Goal: Connect with others: Connect with others

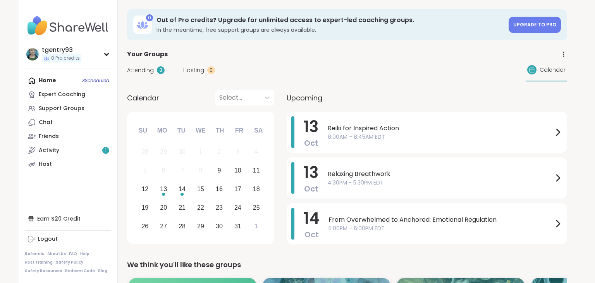
click at [99, 84] on div "Home 3 Scheduled Expert Coaching Support Groups Chat Friends Activity 1 Host" at bounding box center [68, 123] width 86 height 98
click at [95, 81] on div "Home 3 Scheduled Expert Coaching Support Groups Chat Friends Activity 1 Host" at bounding box center [68, 123] width 86 height 98
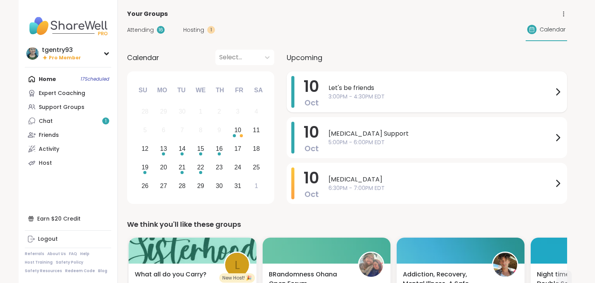
click at [458, 87] on span "Let's be friends" at bounding box center [441, 87] width 225 height 9
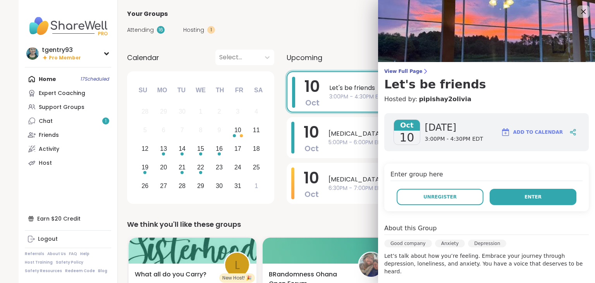
click at [525, 197] on button "Enter" at bounding box center [533, 197] width 87 height 16
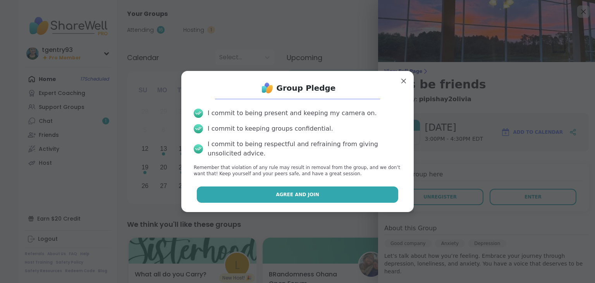
click at [309, 194] on span "Agree and Join" at bounding box center [297, 194] width 43 height 7
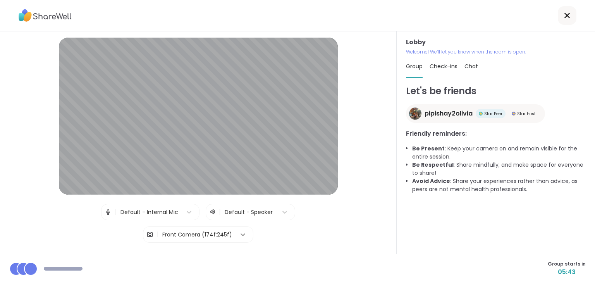
click at [239, 234] on icon at bounding box center [243, 235] width 8 height 8
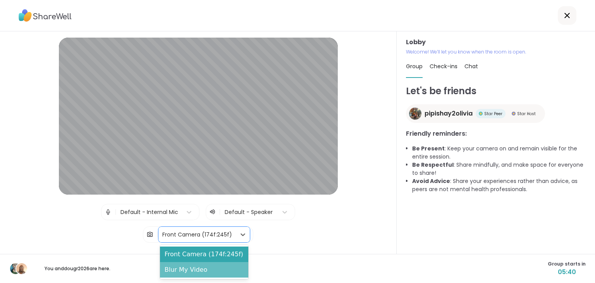
click at [224, 265] on div "Blur My Video" at bounding box center [204, 269] width 88 height 15
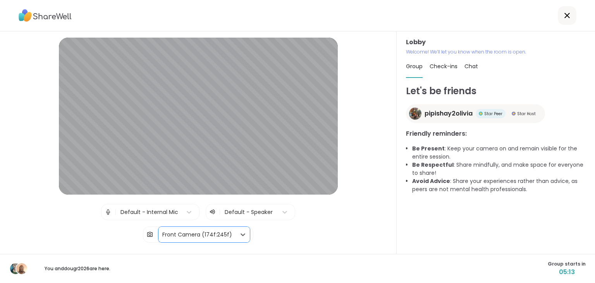
click at [444, 69] on span "Check-ins" at bounding box center [444, 66] width 28 height 8
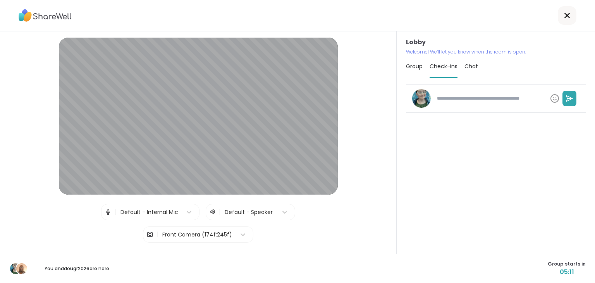
click at [465, 68] on span "Chat" at bounding box center [472, 66] width 14 height 8
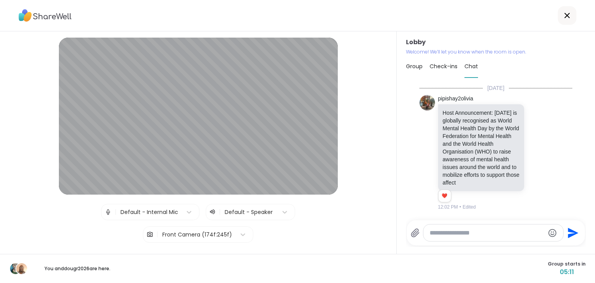
scroll to position [214, 0]
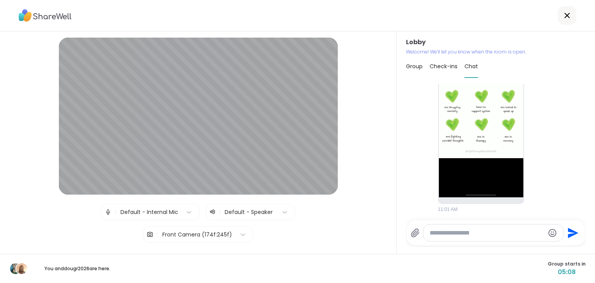
click at [419, 67] on span "Group" at bounding box center [414, 66] width 17 height 8
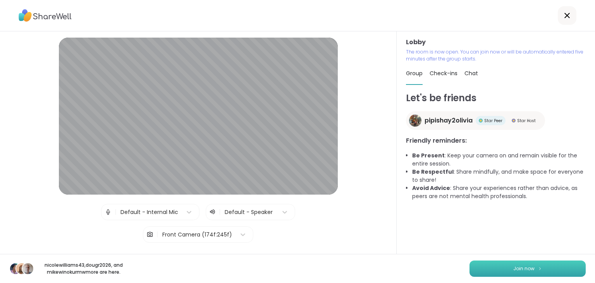
click at [510, 272] on button "Join now" at bounding box center [528, 268] width 116 height 16
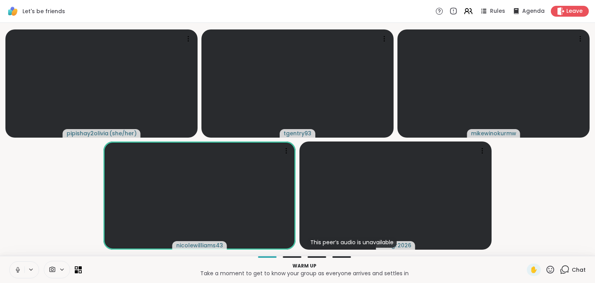
click at [19, 268] on icon at bounding box center [17, 269] width 7 height 7
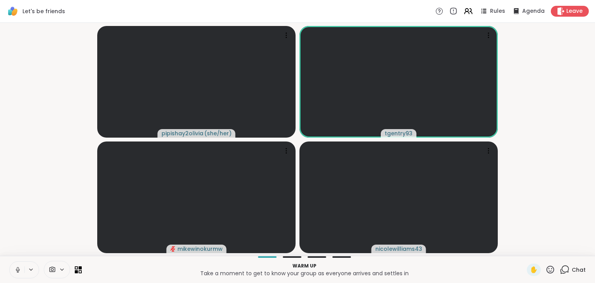
click at [19, 267] on icon at bounding box center [17, 269] width 7 height 7
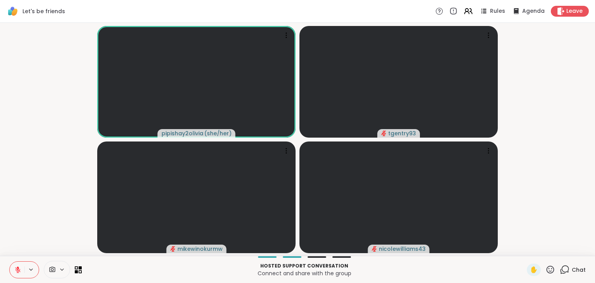
click at [18, 267] on icon at bounding box center [18, 267] width 2 height 3
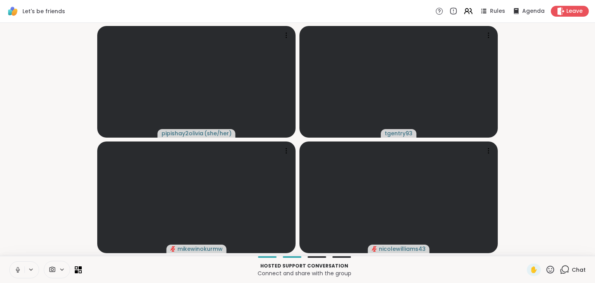
click at [14, 273] on button at bounding box center [17, 270] width 15 height 16
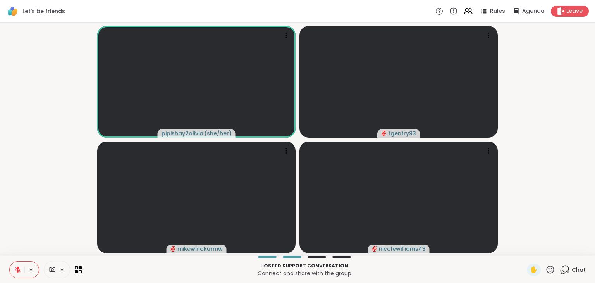
click at [14, 273] on button at bounding box center [17, 270] width 15 height 16
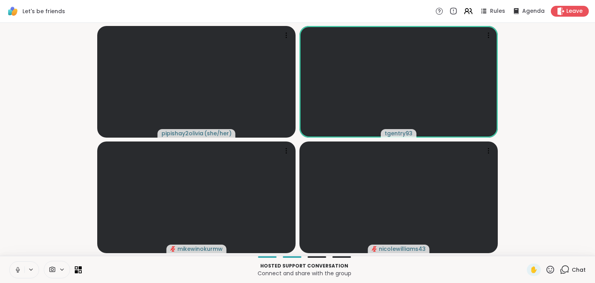
click at [15, 269] on icon at bounding box center [17, 269] width 7 height 7
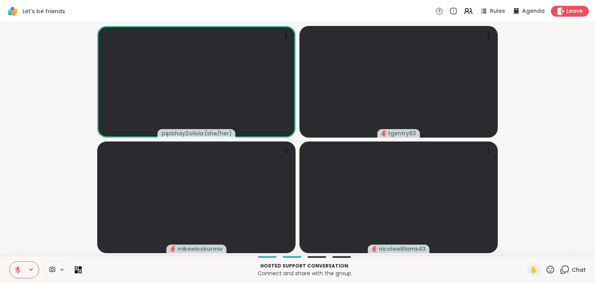
click at [15, 269] on icon at bounding box center [17, 269] width 7 height 7
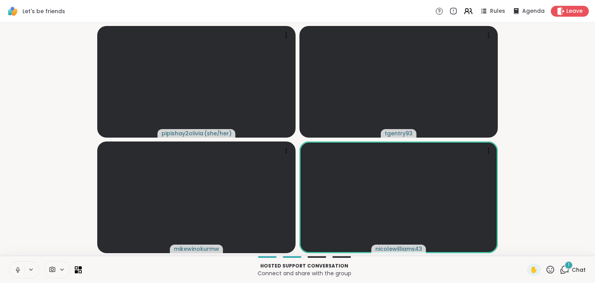
click at [575, 263] on div "1 Chat" at bounding box center [573, 269] width 26 height 12
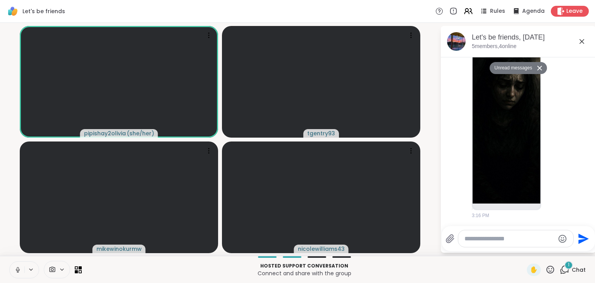
scroll to position [644, 0]
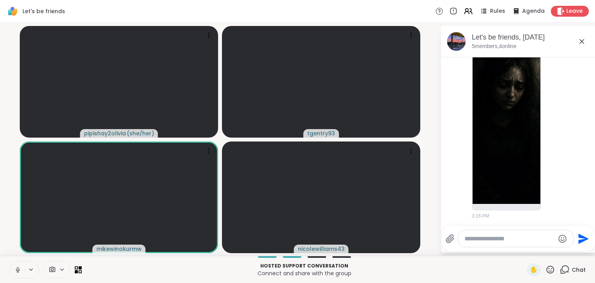
click at [18, 271] on icon at bounding box center [17, 269] width 7 height 7
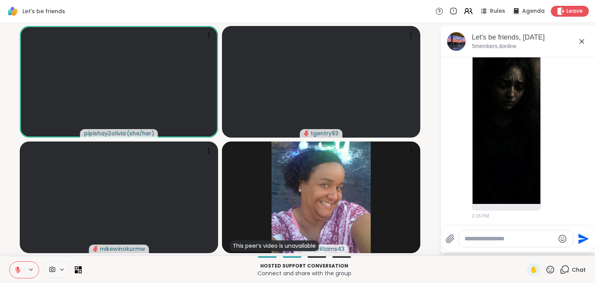
click at [62, 269] on icon at bounding box center [61, 269] width 3 height 2
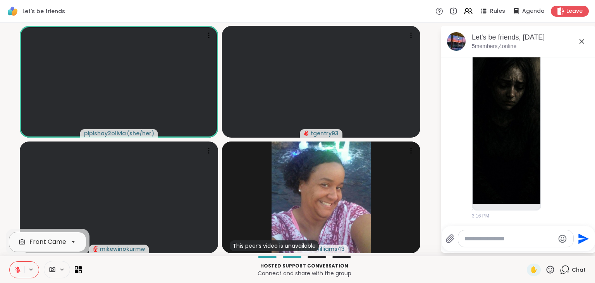
click at [72, 243] on icon at bounding box center [73, 241] width 7 height 7
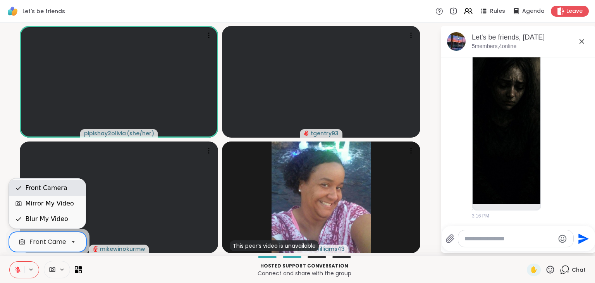
click at [61, 190] on div "Front Camera" at bounding box center [46, 187] width 42 height 9
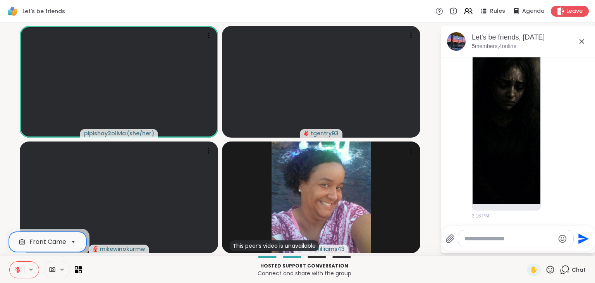
click at [61, 268] on icon at bounding box center [62, 269] width 6 height 7
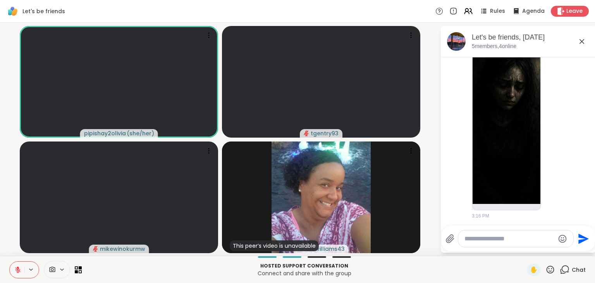
click at [59, 268] on icon at bounding box center [62, 269] width 6 height 7
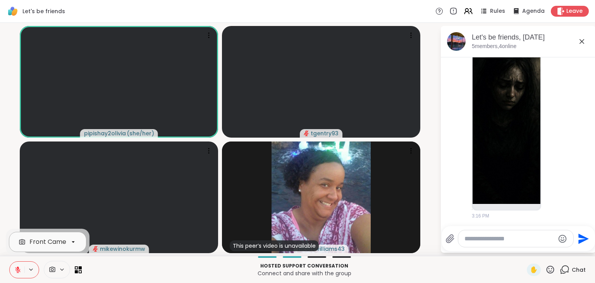
click at [67, 248] on div at bounding box center [73, 241] width 13 height 13
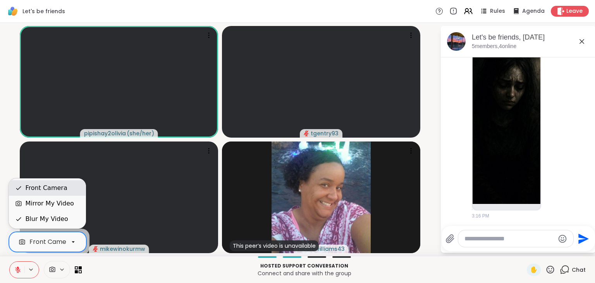
click at [21, 186] on icon at bounding box center [18, 187] width 7 height 7
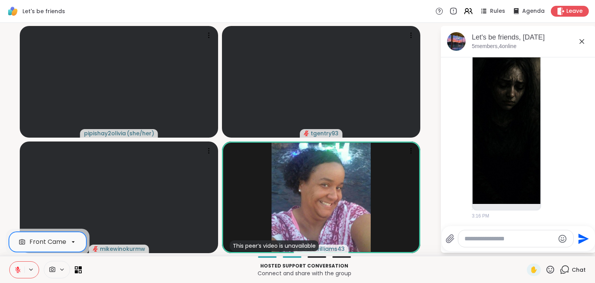
click at [54, 274] on div at bounding box center [57, 269] width 26 height 17
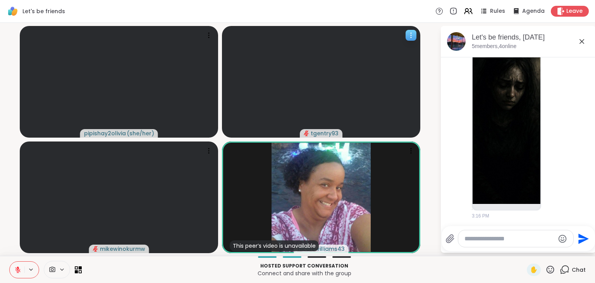
click at [411, 32] on icon at bounding box center [411, 35] width 8 height 8
click at [427, 41] on video-player-container "pipishay2olivia ( she/her ) tgentry93 mikewinokurmw This peer’s video is unavai…" at bounding box center [220, 139] width 431 height 227
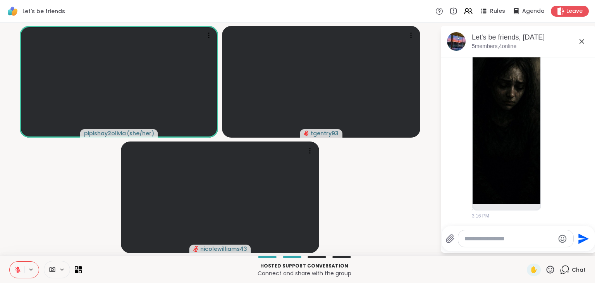
click at [14, 272] on button at bounding box center [17, 270] width 15 height 16
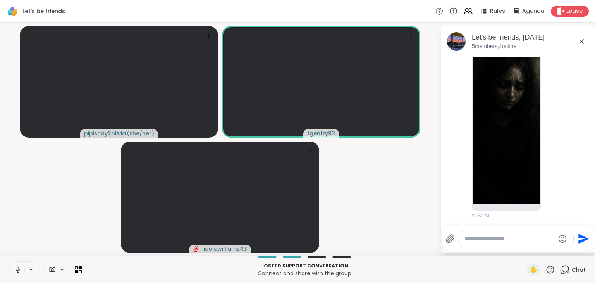
click at [14, 272] on button at bounding box center [17, 270] width 15 height 16
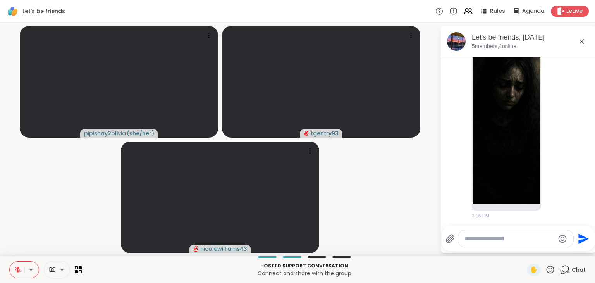
click at [14, 267] on icon at bounding box center [17, 269] width 7 height 7
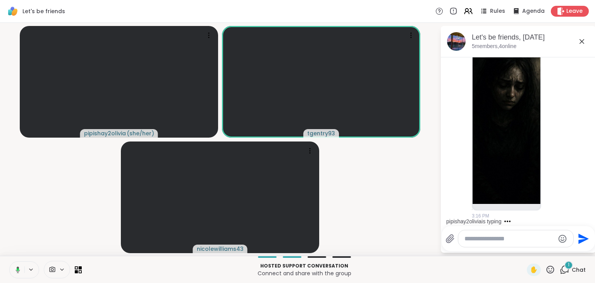
scroll to position [838, 0]
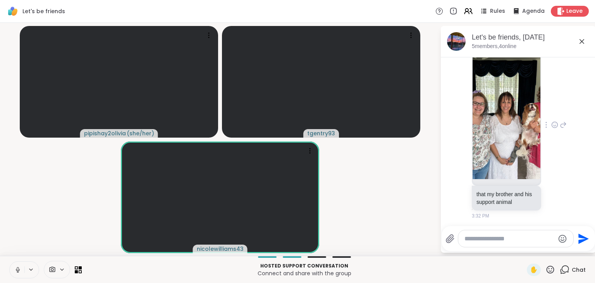
click at [529, 153] on img at bounding box center [507, 110] width 68 height 138
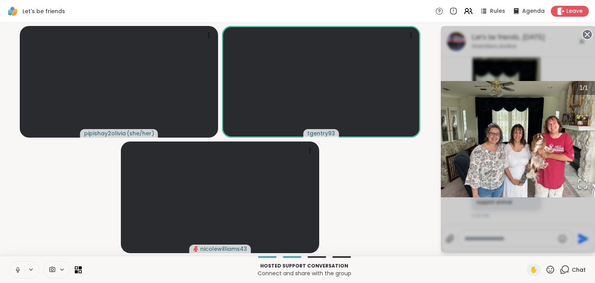
click at [590, 34] on circle at bounding box center [587, 34] width 9 height 9
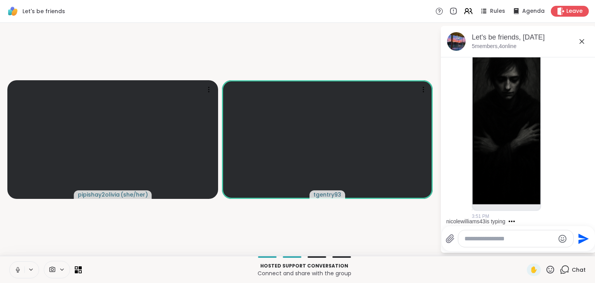
scroll to position [1096, 0]
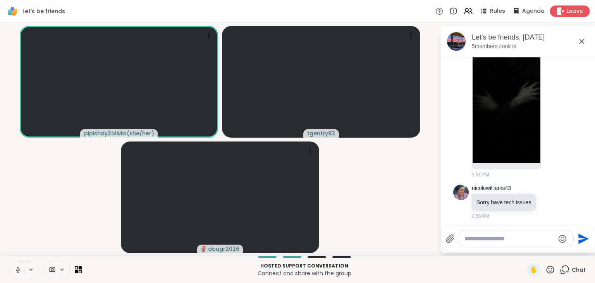
click at [578, 9] on span "Leave" at bounding box center [574, 11] width 17 height 8
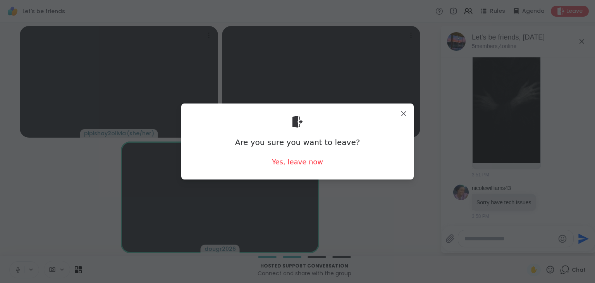
click at [292, 163] on div "Yes, leave now" at bounding box center [297, 162] width 51 height 10
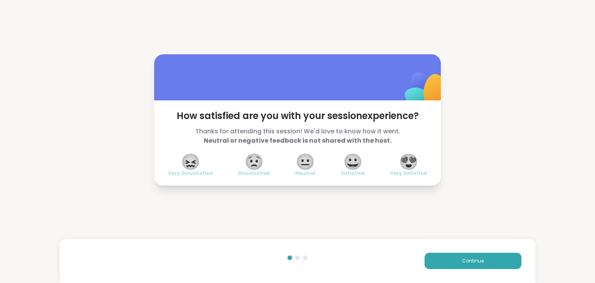
click at [414, 158] on span "😍" at bounding box center [408, 162] width 19 height 14
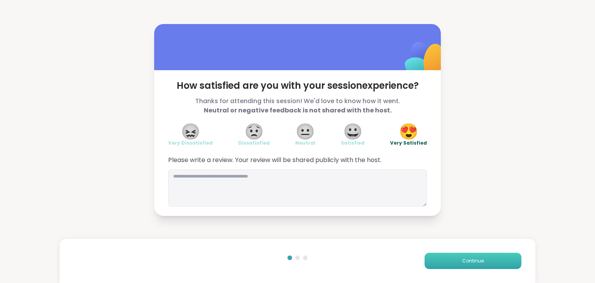
click at [451, 259] on button "Continue" at bounding box center [473, 261] width 97 height 16
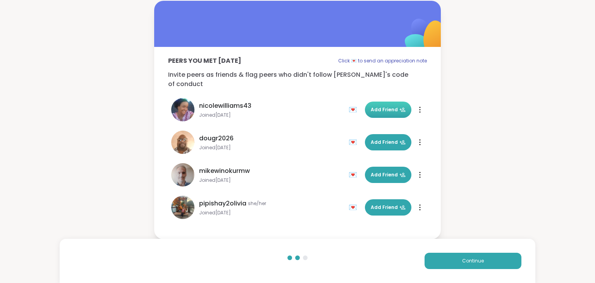
click at [394, 106] on span "Add Friend" at bounding box center [388, 109] width 35 height 7
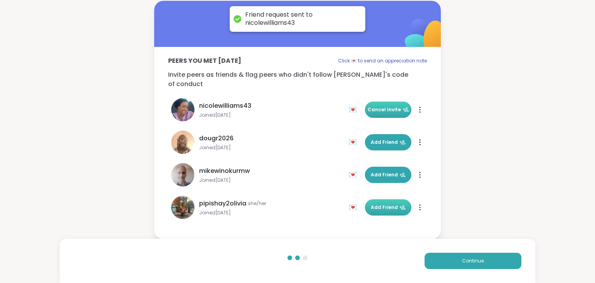
click at [382, 206] on button "Add Friend" at bounding box center [388, 207] width 46 height 16
click at [466, 258] on span "Continue" at bounding box center [473, 260] width 22 height 7
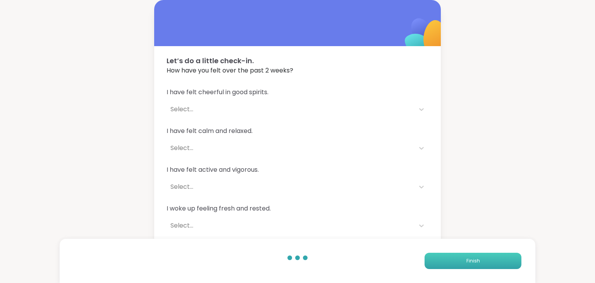
click at [466, 258] on button "Finish" at bounding box center [473, 261] width 97 height 16
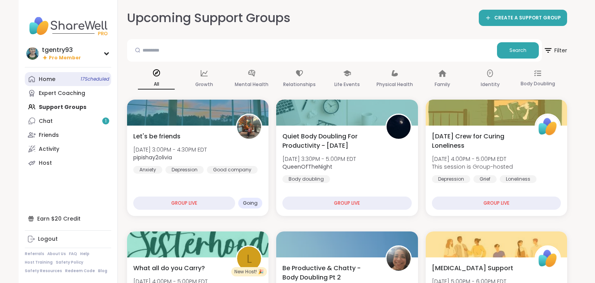
click at [96, 83] on link "Home 17 Scheduled" at bounding box center [68, 79] width 86 height 14
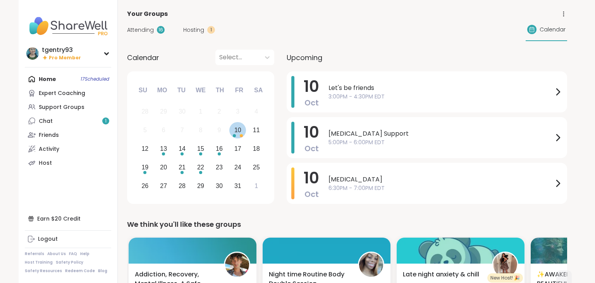
click at [236, 130] on div "10" at bounding box center [237, 130] width 7 height 10
click at [539, 139] on span "5:00PM - 6:00PM EDT" at bounding box center [441, 142] width 225 height 8
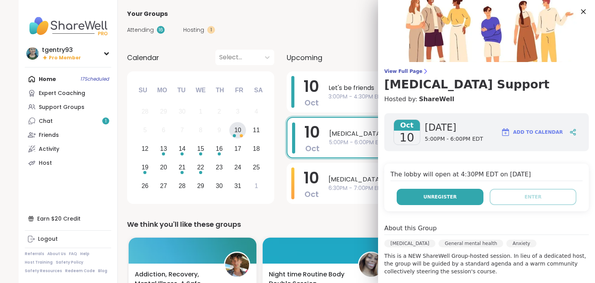
click at [466, 194] on button "Unregister" at bounding box center [440, 197] width 87 height 16
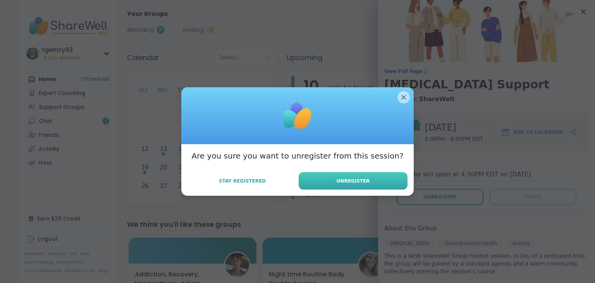
click at [391, 173] on button "Unregister" at bounding box center [353, 180] width 109 height 17
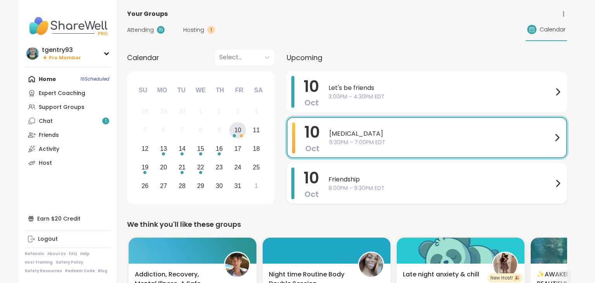
click at [474, 182] on span "Friendship" at bounding box center [441, 179] width 225 height 9
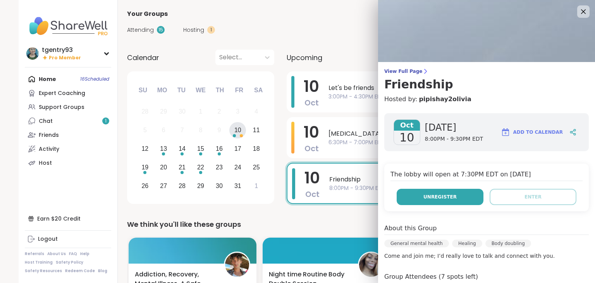
click at [463, 197] on button "Unregister" at bounding box center [440, 197] width 87 height 16
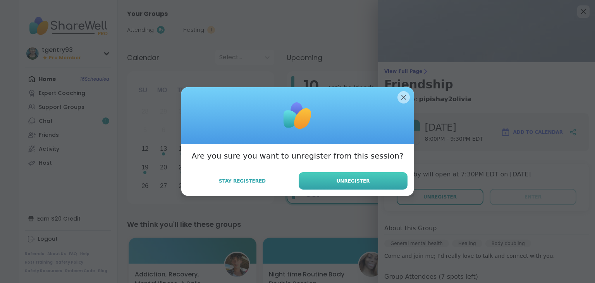
click at [379, 182] on button "Unregister" at bounding box center [353, 180] width 109 height 17
